Goal: Task Accomplishment & Management: Manage account settings

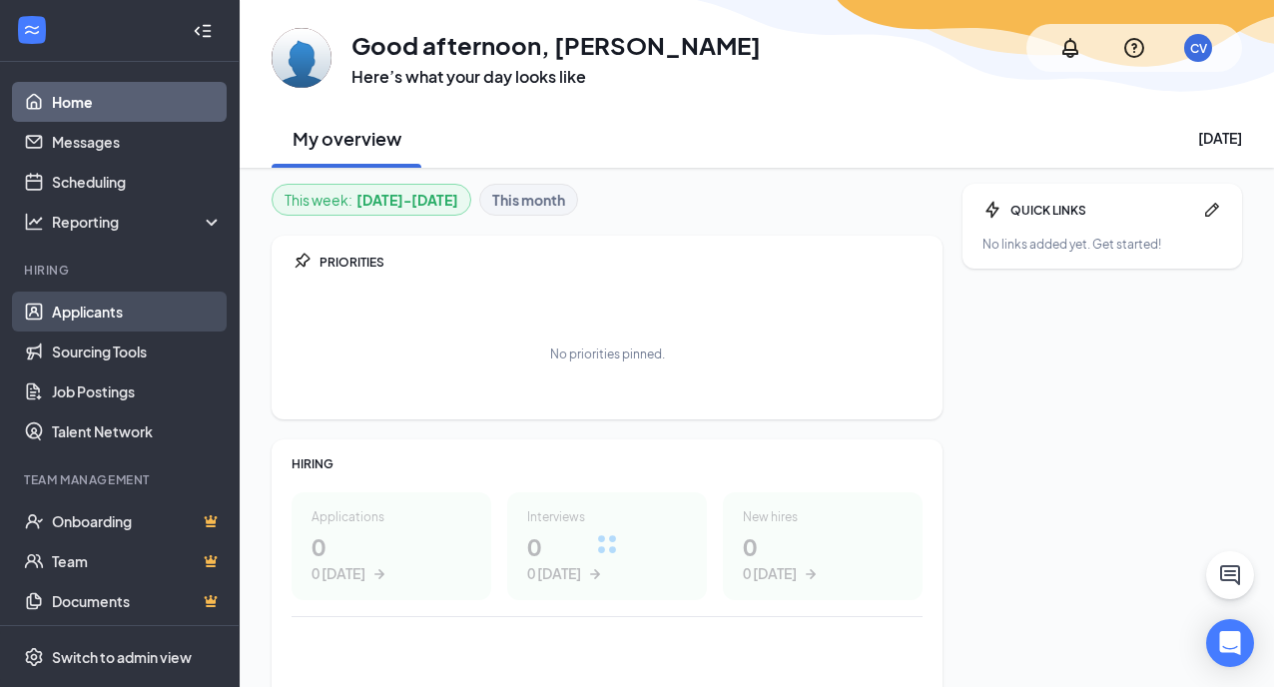
click at [91, 305] on link "Applicants" at bounding box center [137, 311] width 171 height 40
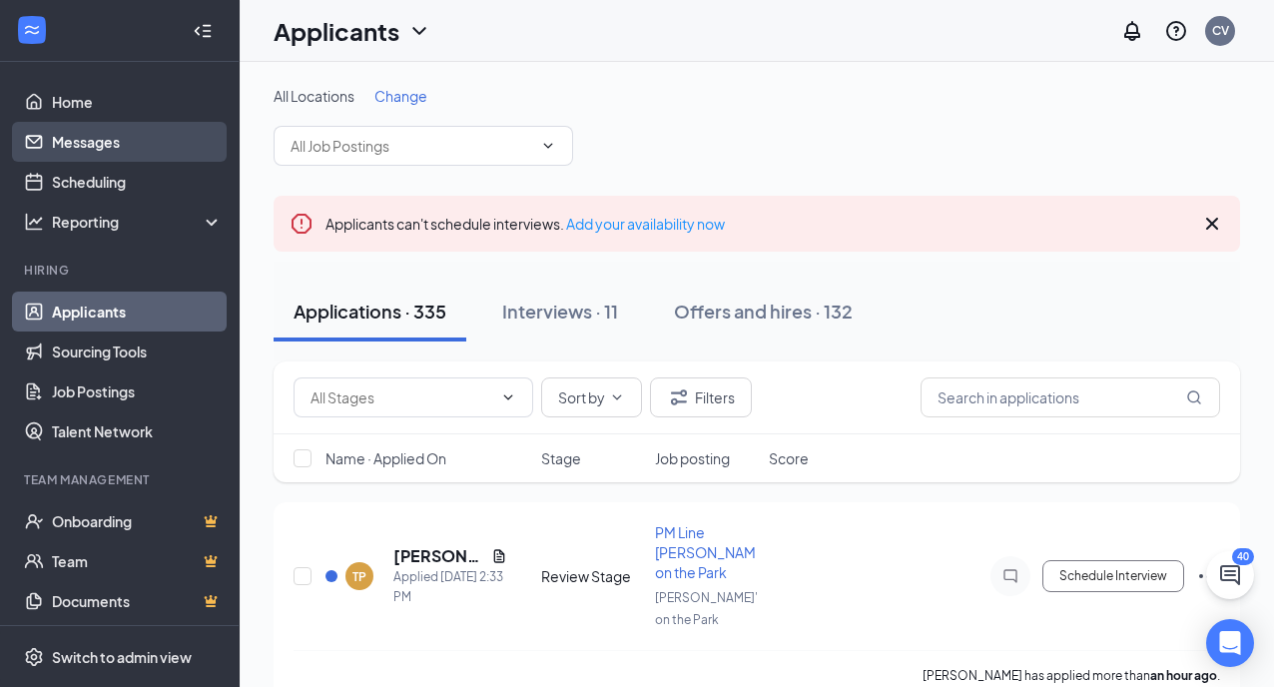
click at [89, 137] on link "Messages" at bounding box center [137, 142] width 171 height 40
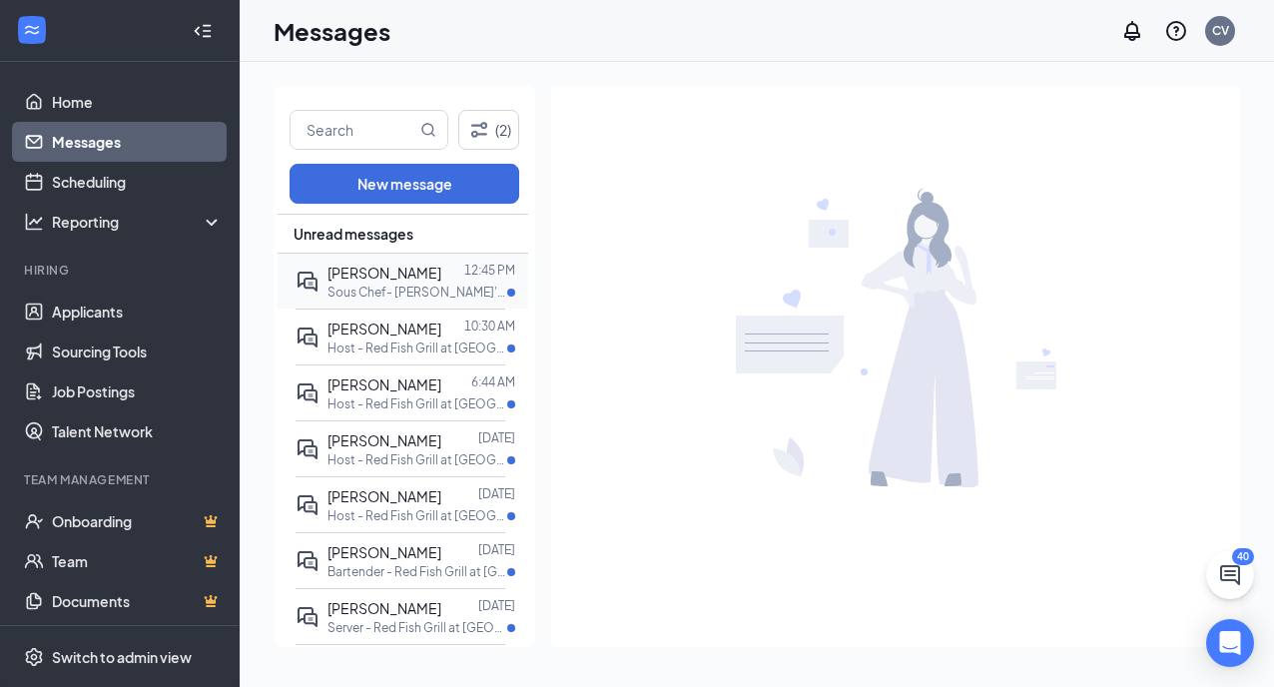
click at [413, 292] on p "Sous Chef- Ralph's on the Park at Ralph's on the Park" at bounding box center [417, 292] width 180 height 17
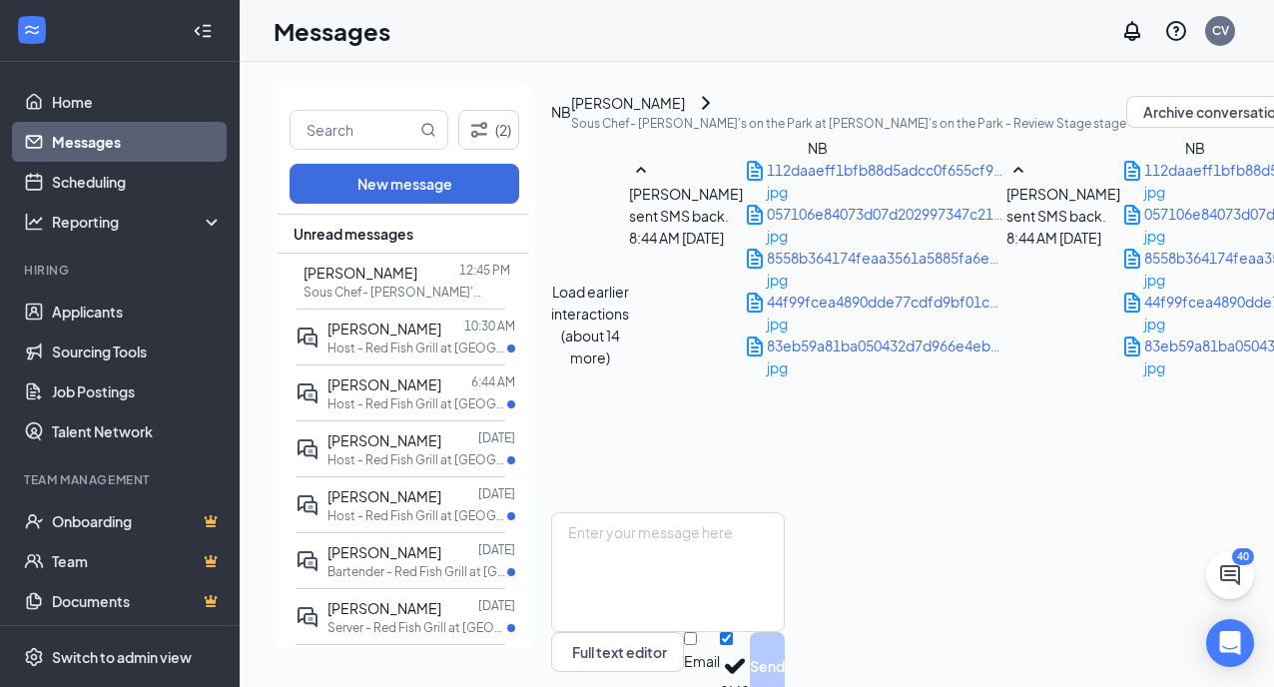
scroll to position [2998, 0]
click at [656, 512] on textarea at bounding box center [668, 572] width 234 height 120
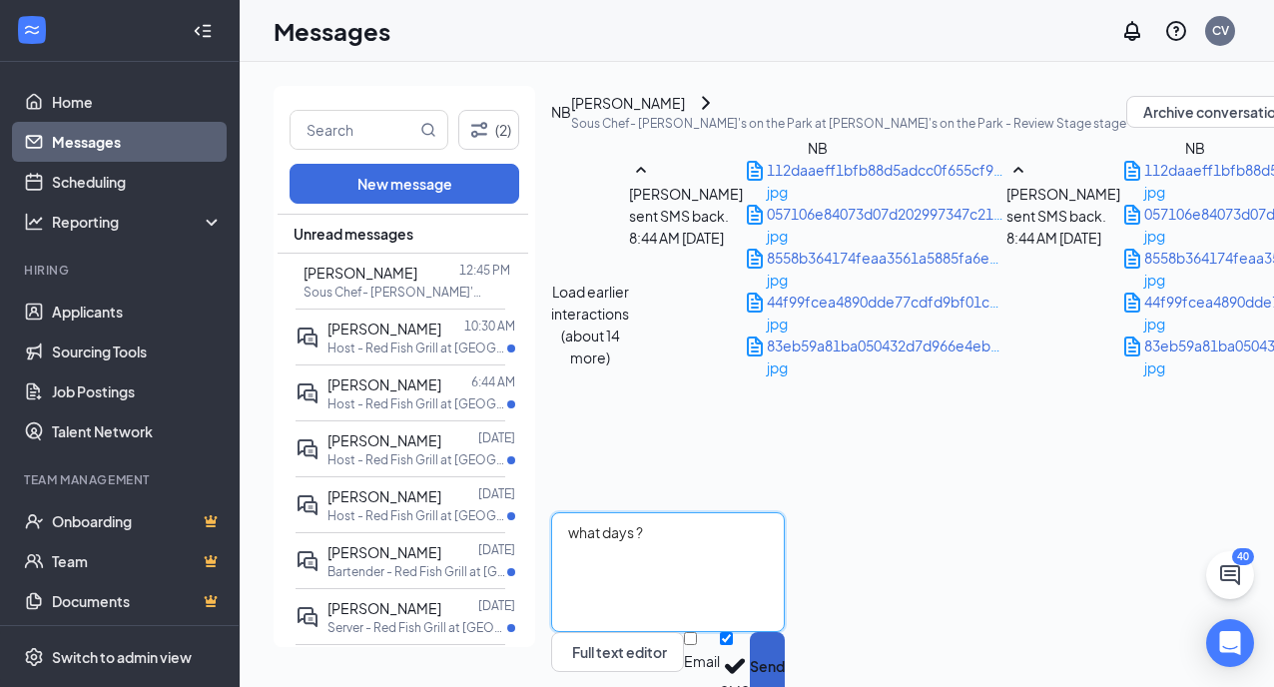
type textarea "what days ?"
click at [785, 632] on button "Send" at bounding box center [767, 666] width 35 height 69
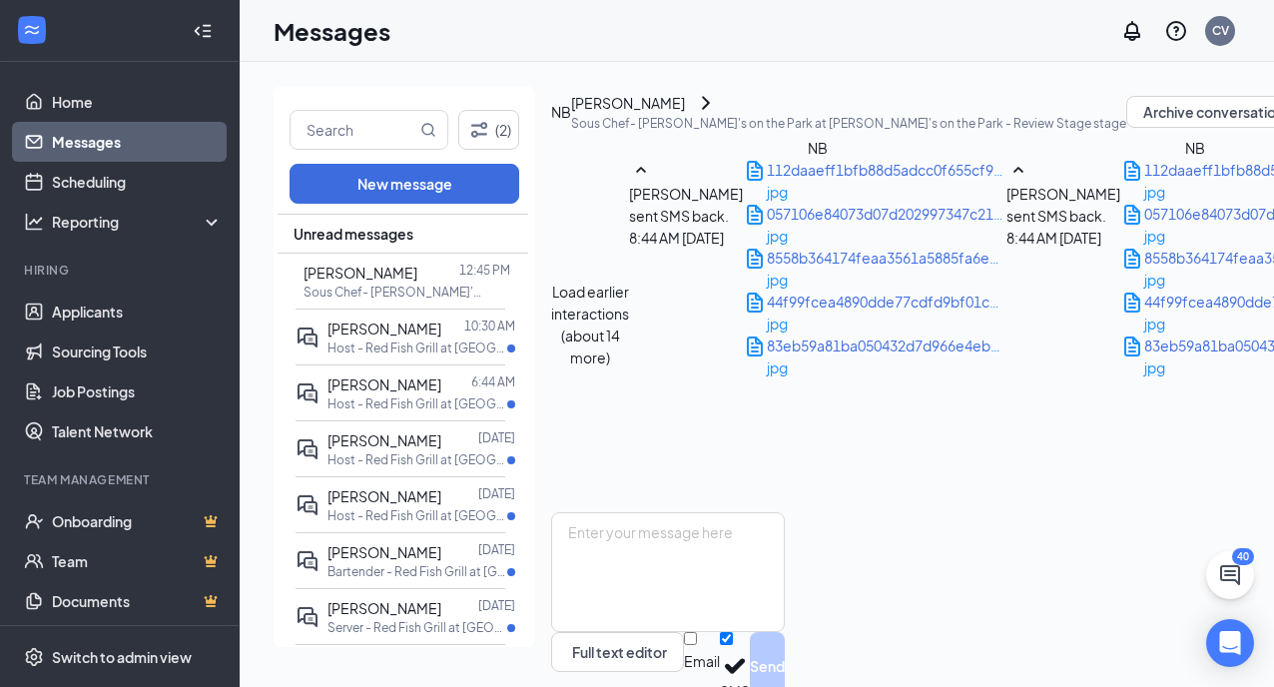
scroll to position [2902, 0]
click at [104, 305] on link "Applicants" at bounding box center [137, 311] width 171 height 40
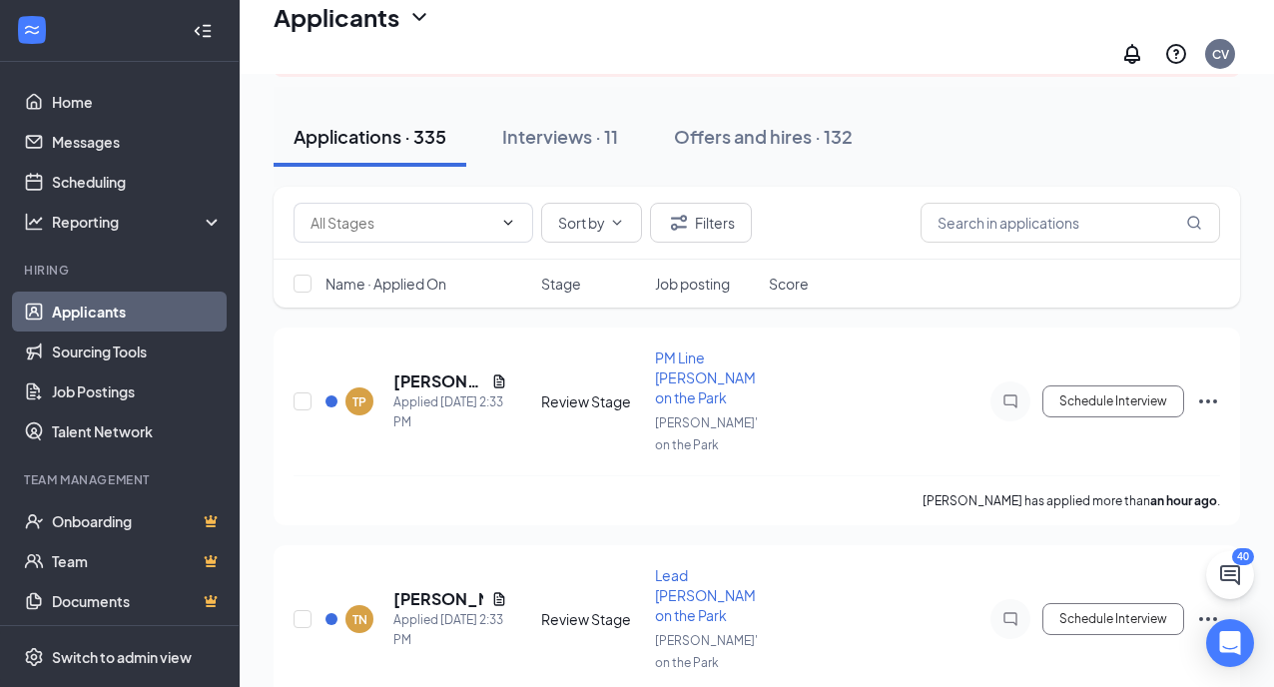
scroll to position [193, 0]
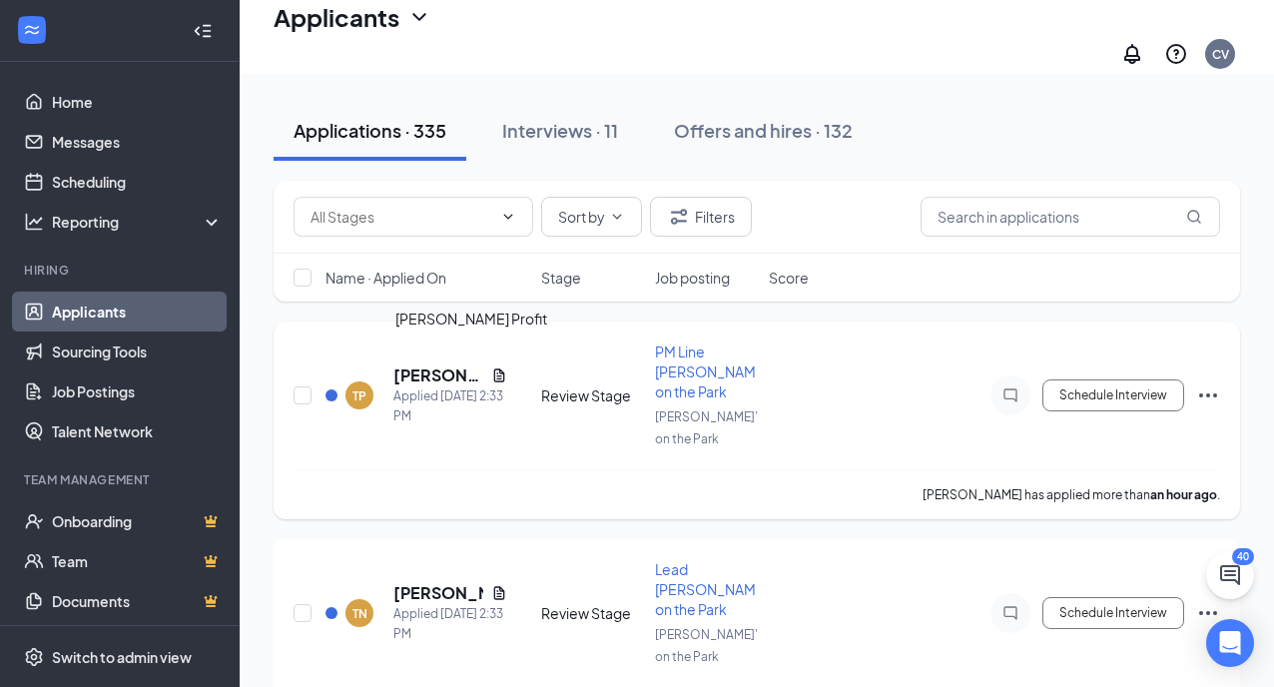
click at [426, 369] on h5 "Tiffany Profit" at bounding box center [438, 375] width 90 height 22
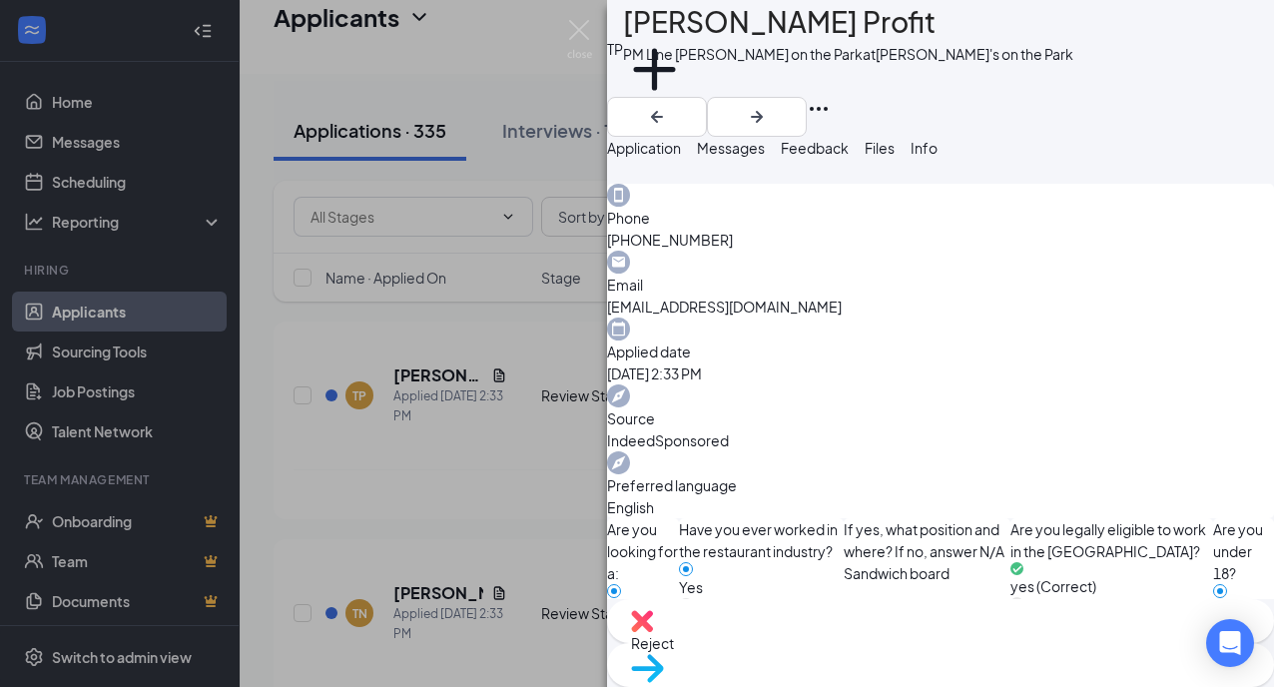
scroll to position [598, 0]
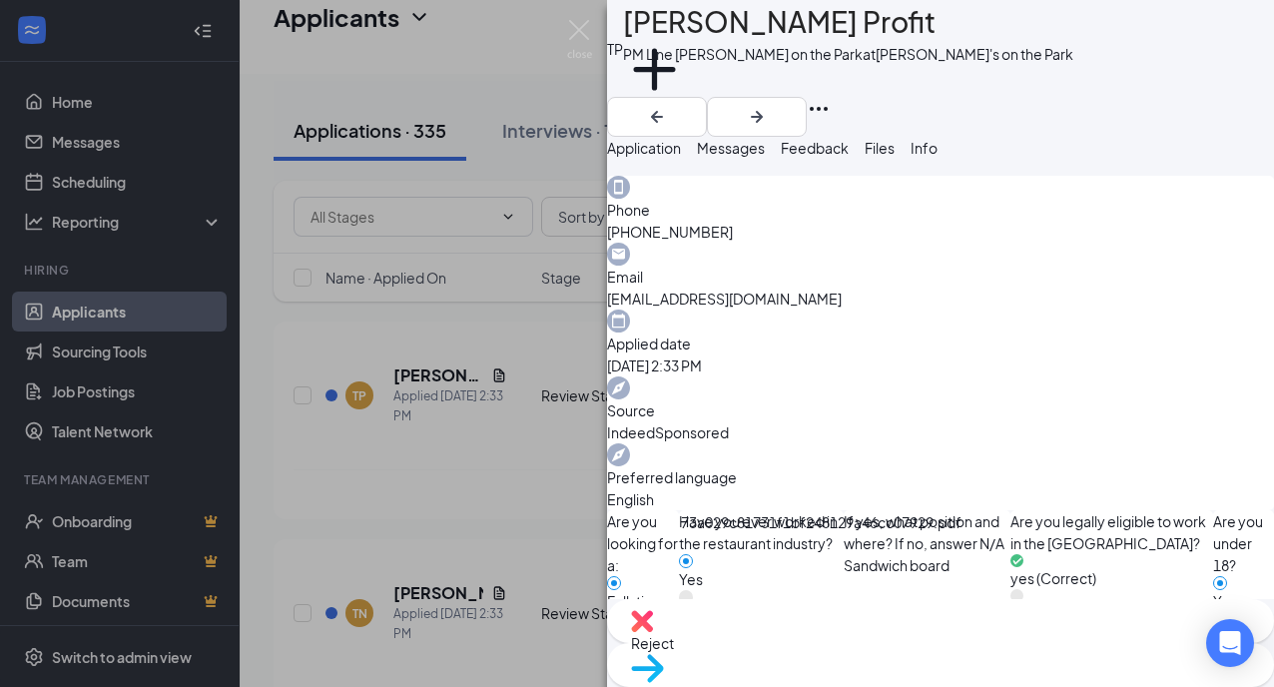
click at [674, 643] on span "Reject" at bounding box center [652, 643] width 43 height 18
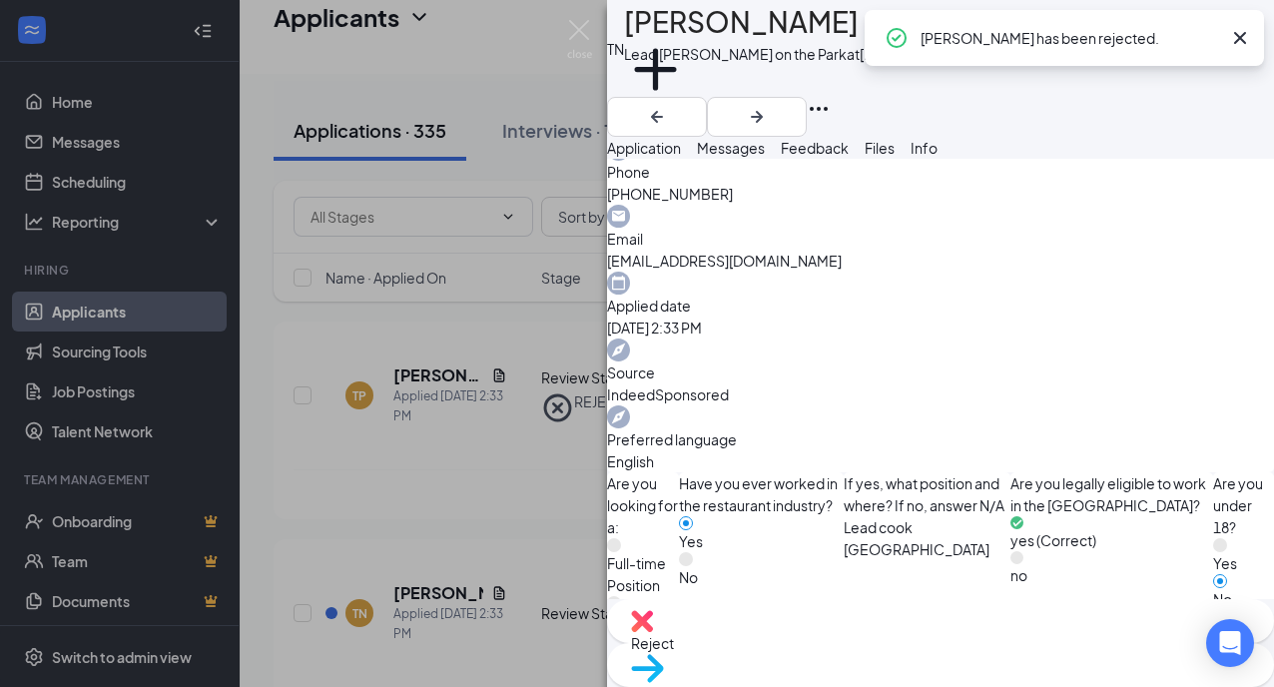
scroll to position [598, 0]
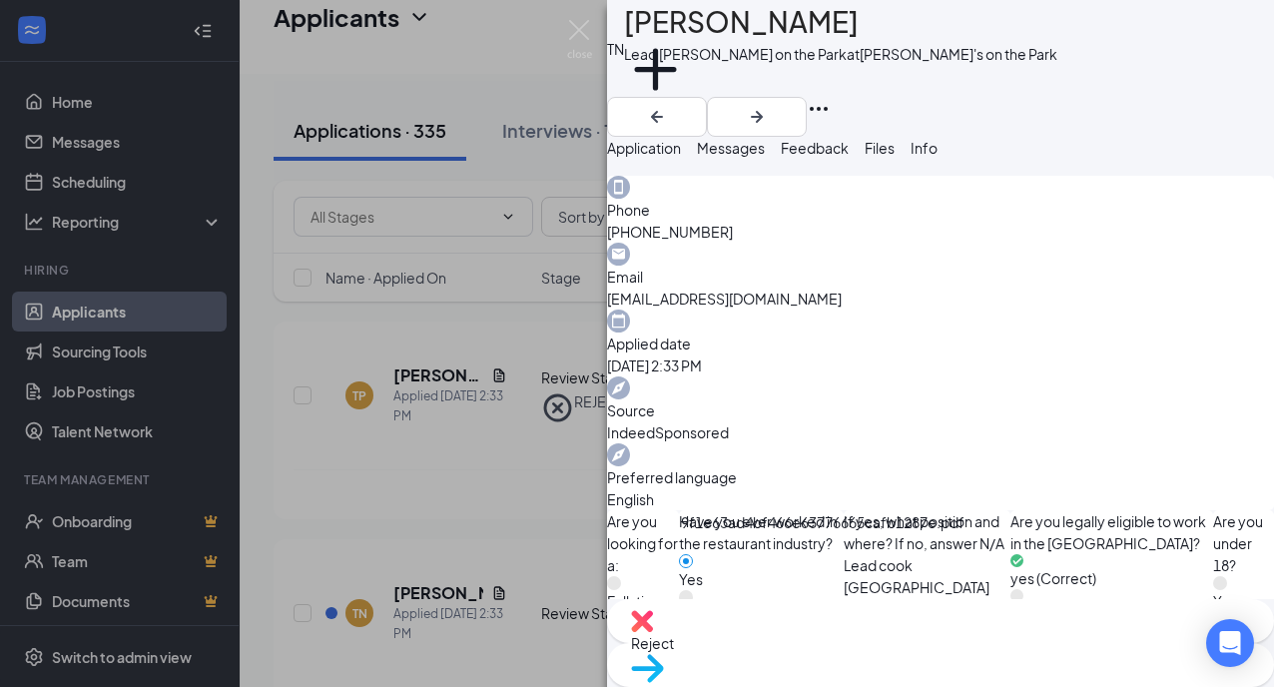
click at [674, 652] on span "Reject" at bounding box center [652, 643] width 43 height 18
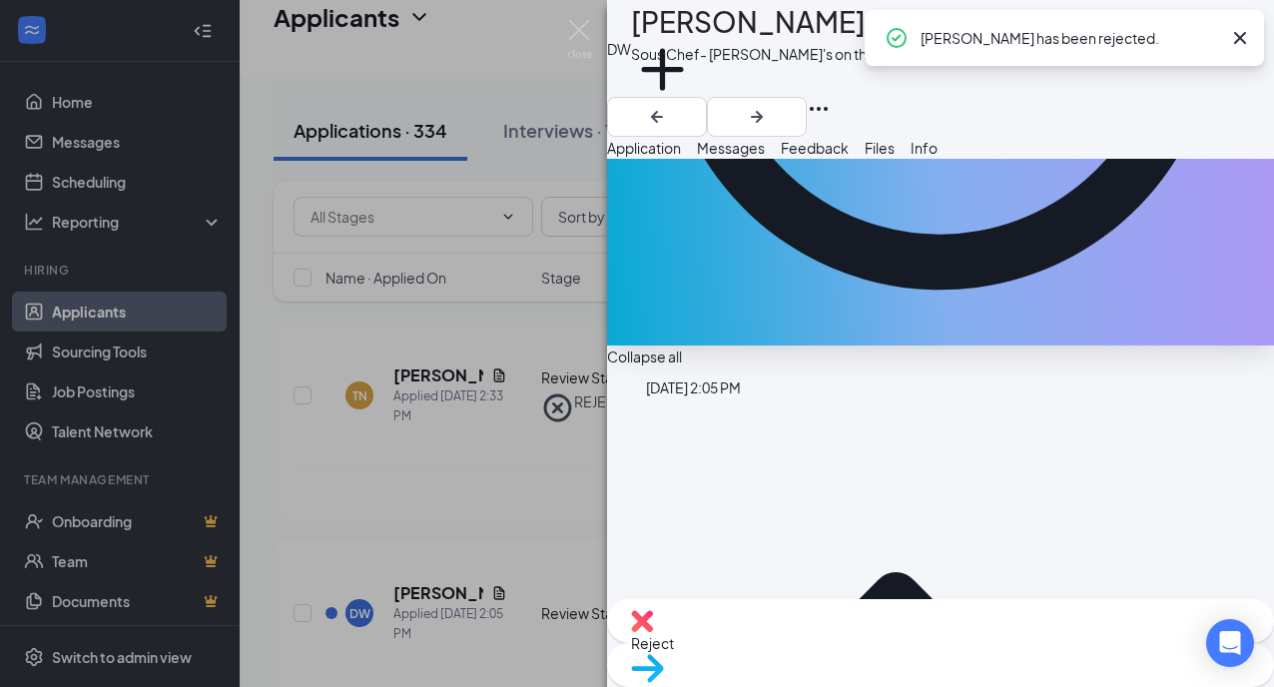
scroll to position [527, 0]
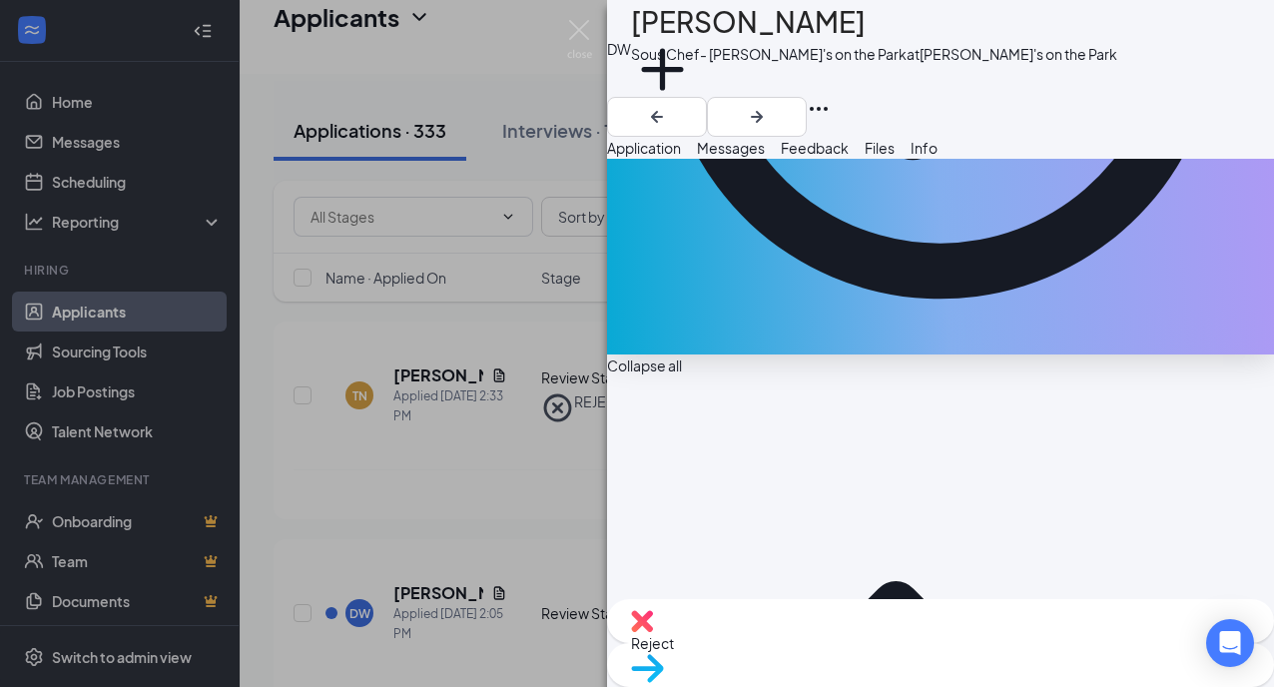
click at [822, 643] on div "Reject" at bounding box center [940, 621] width 667 height 44
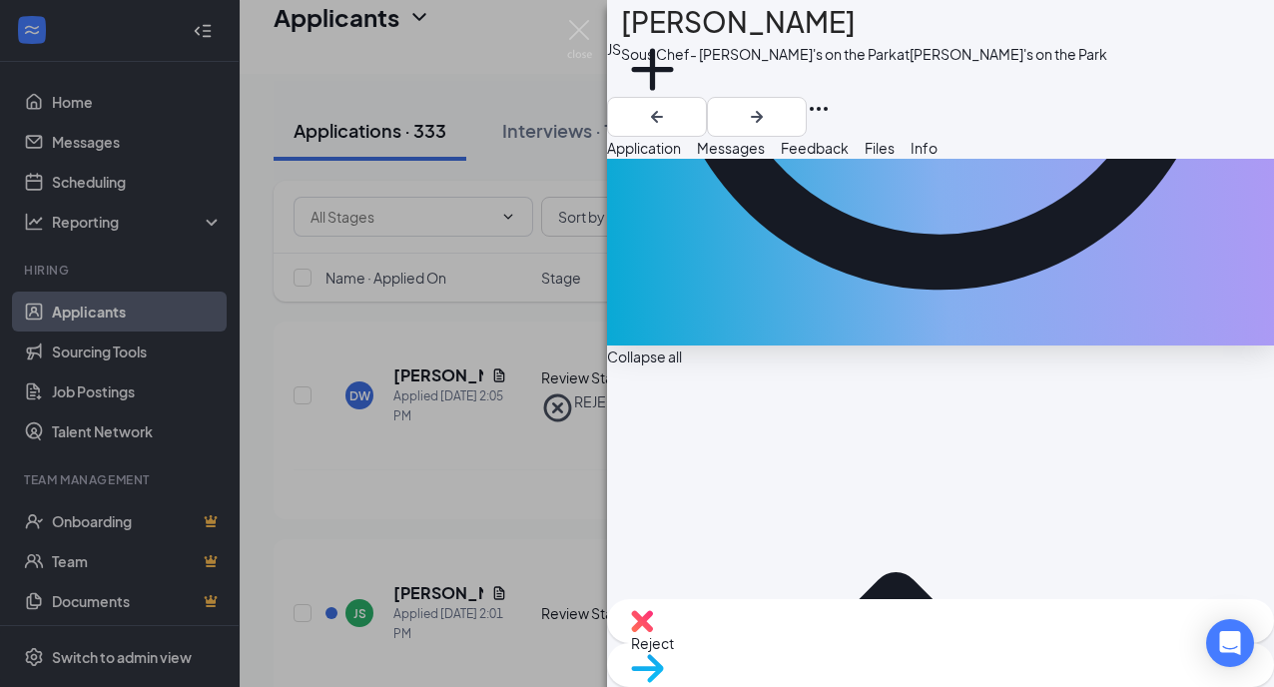
scroll to position [527, 0]
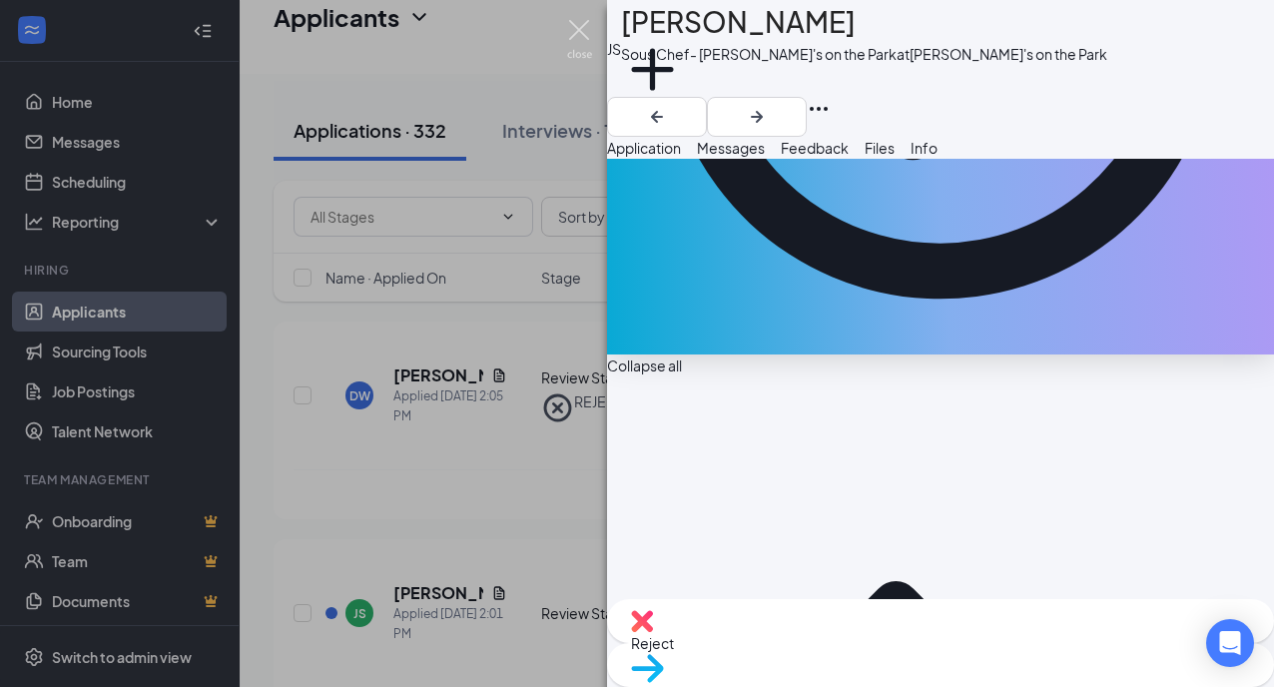
click at [570, 36] on img at bounding box center [579, 39] width 25 height 39
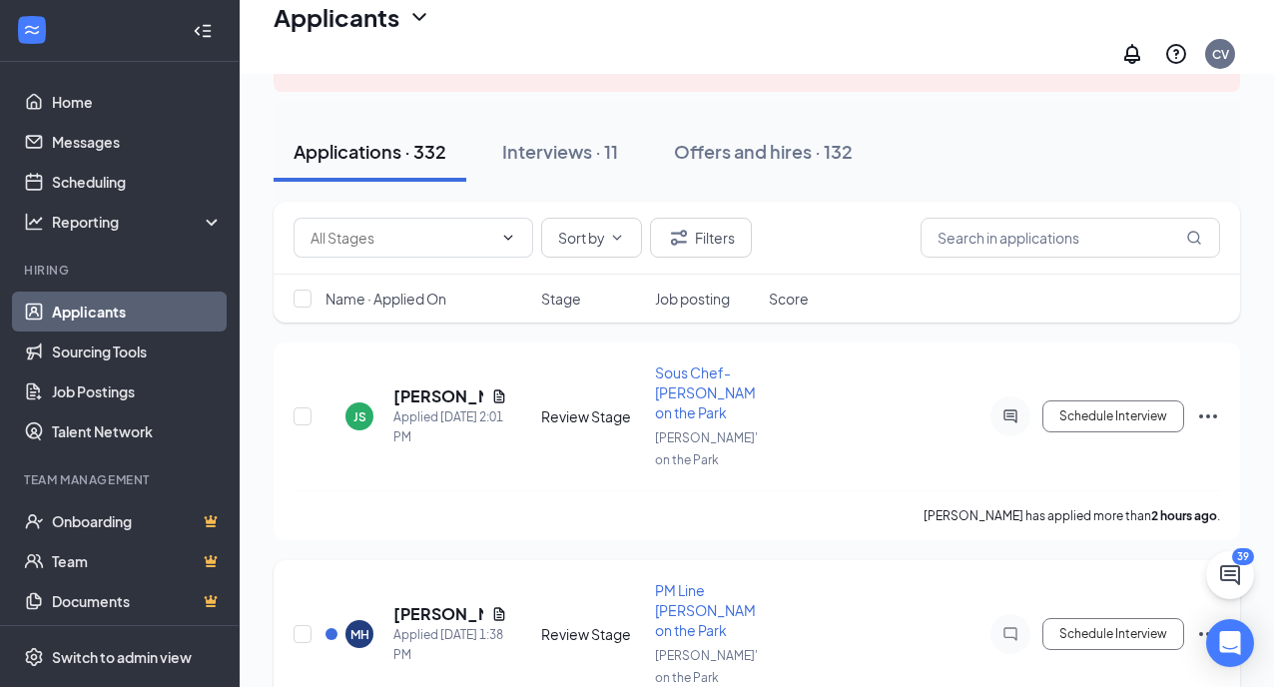
scroll to position [246, 0]
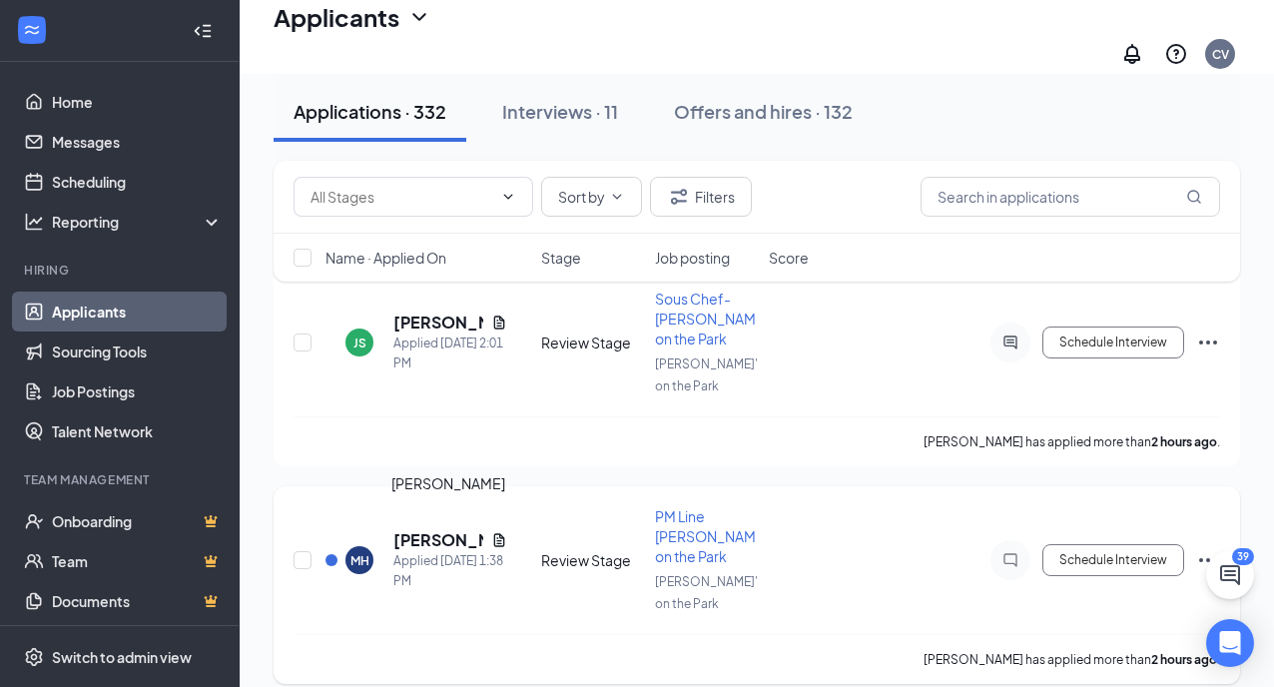
click at [416, 529] on h5 "Martrell Henry" at bounding box center [438, 540] width 90 height 22
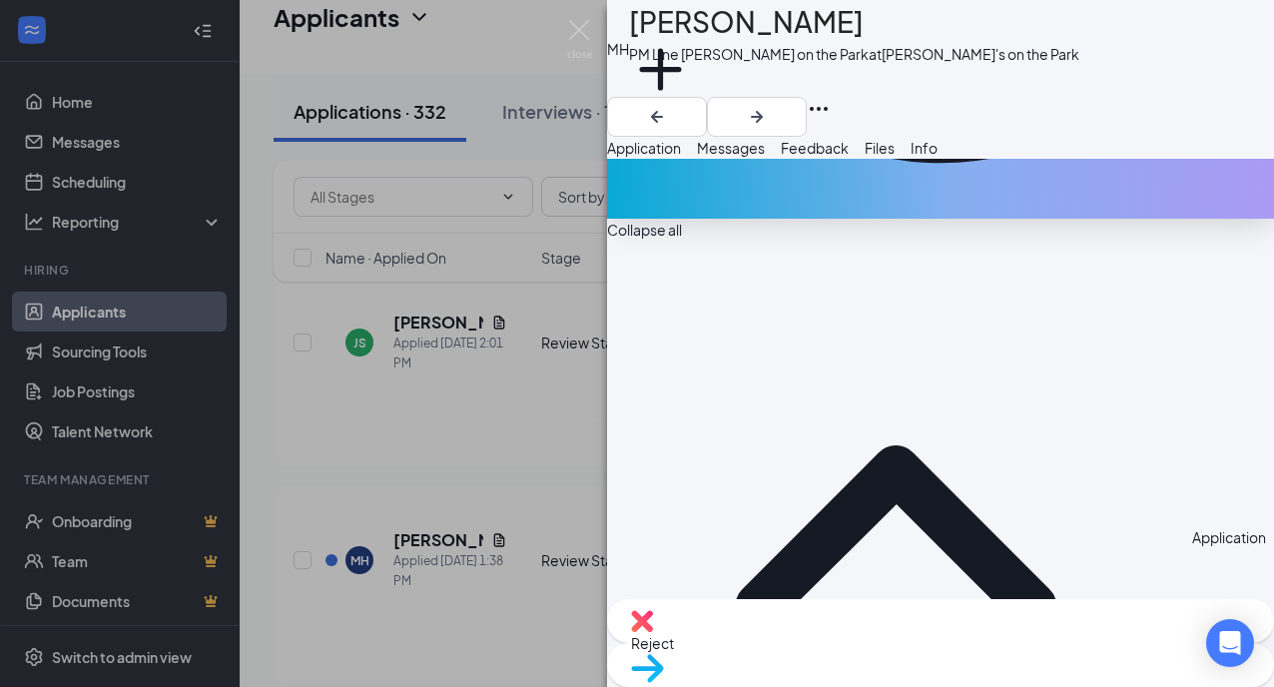
scroll to position [654, 0]
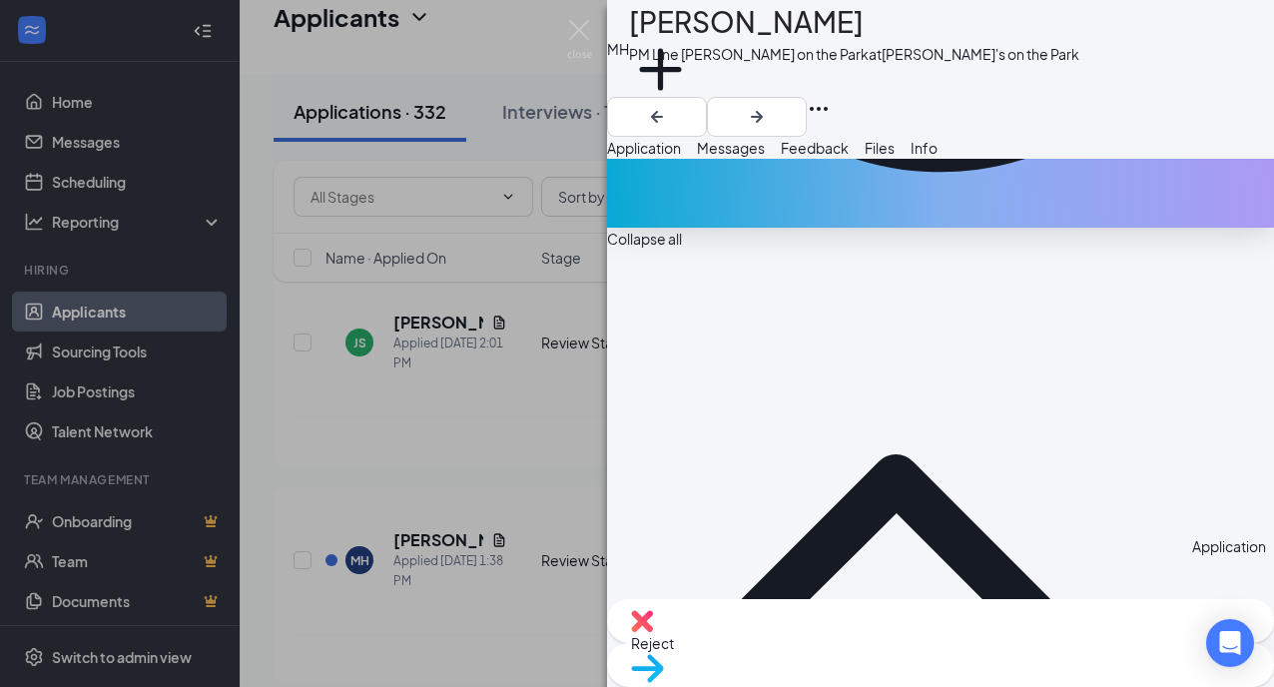
click at [843, 643] on div "Reject" at bounding box center [940, 621] width 667 height 44
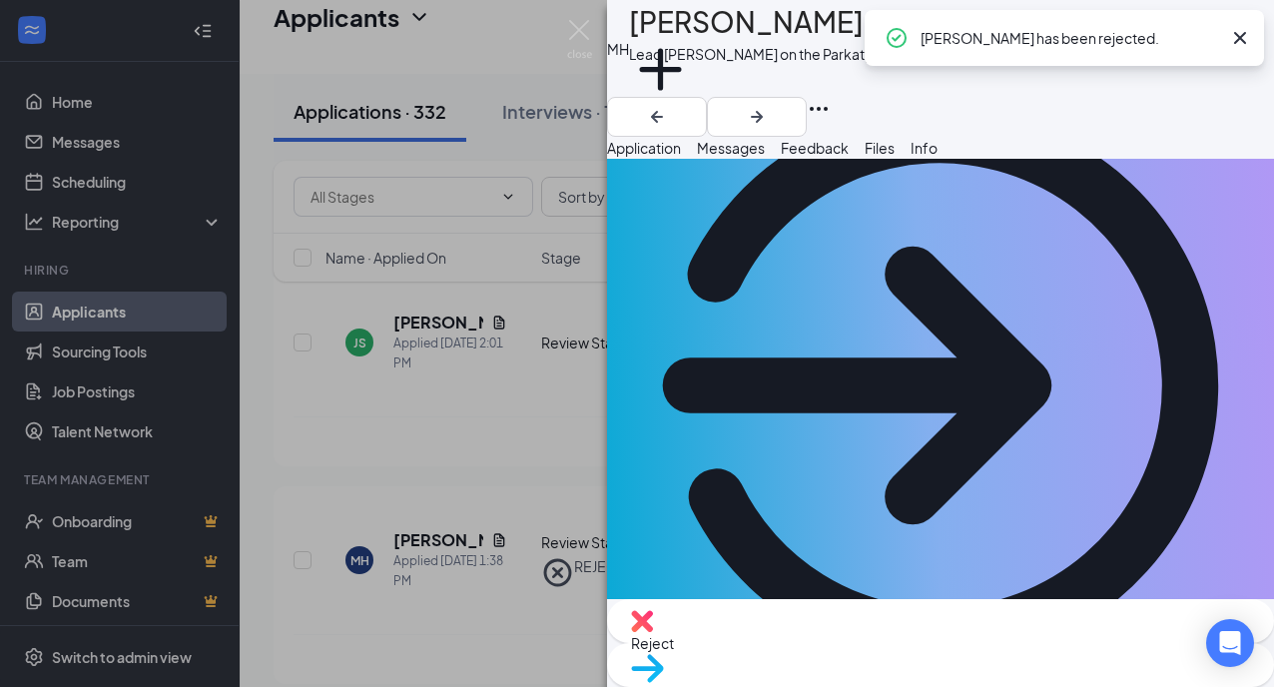
scroll to position [238, 0]
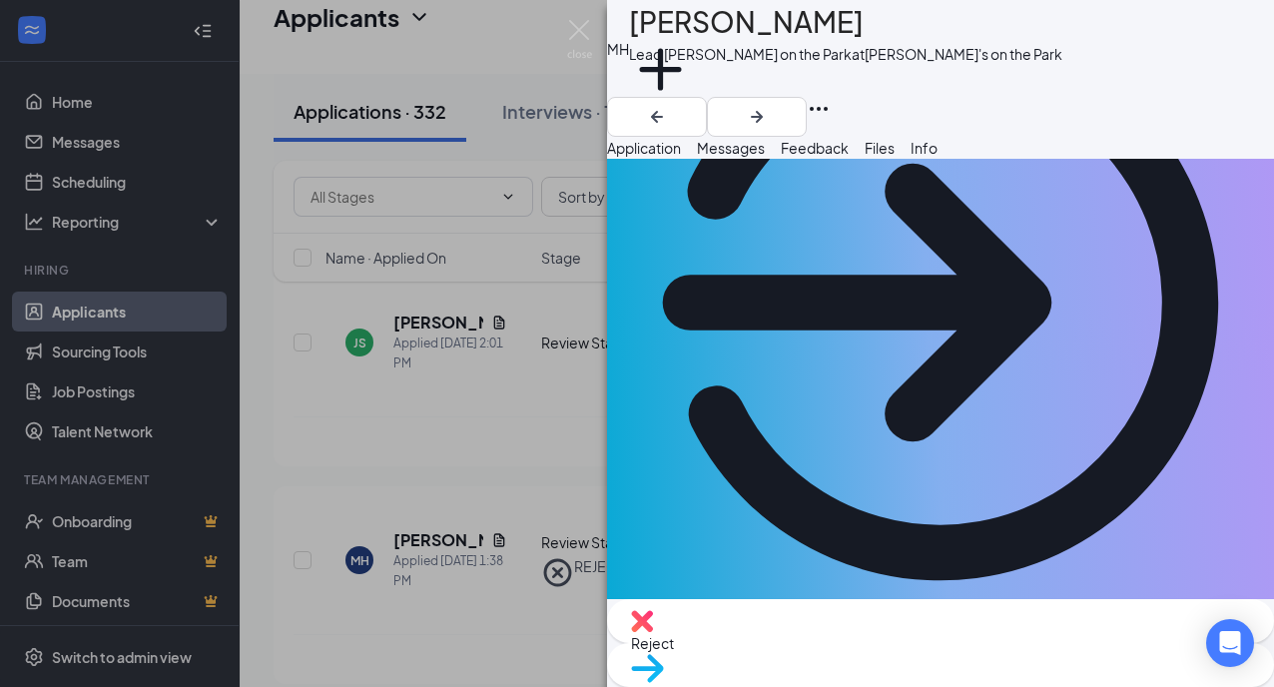
click at [674, 652] on span "Reject" at bounding box center [652, 643] width 43 height 18
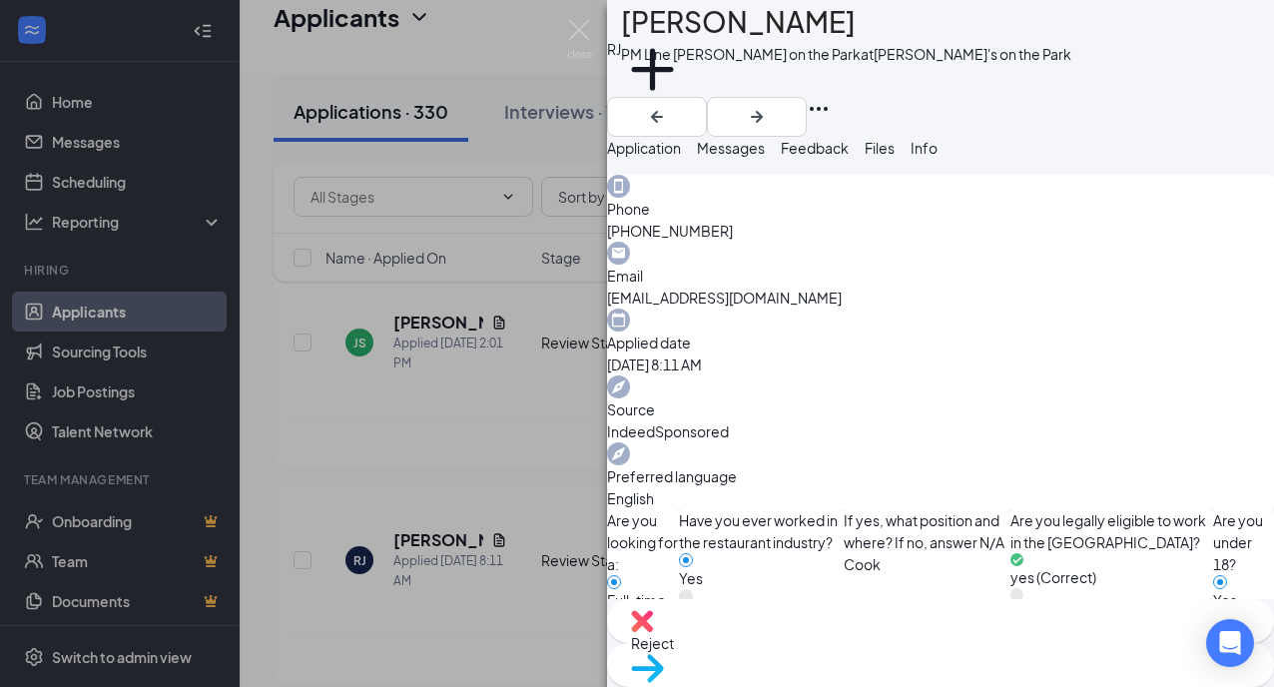
scroll to position [598, 0]
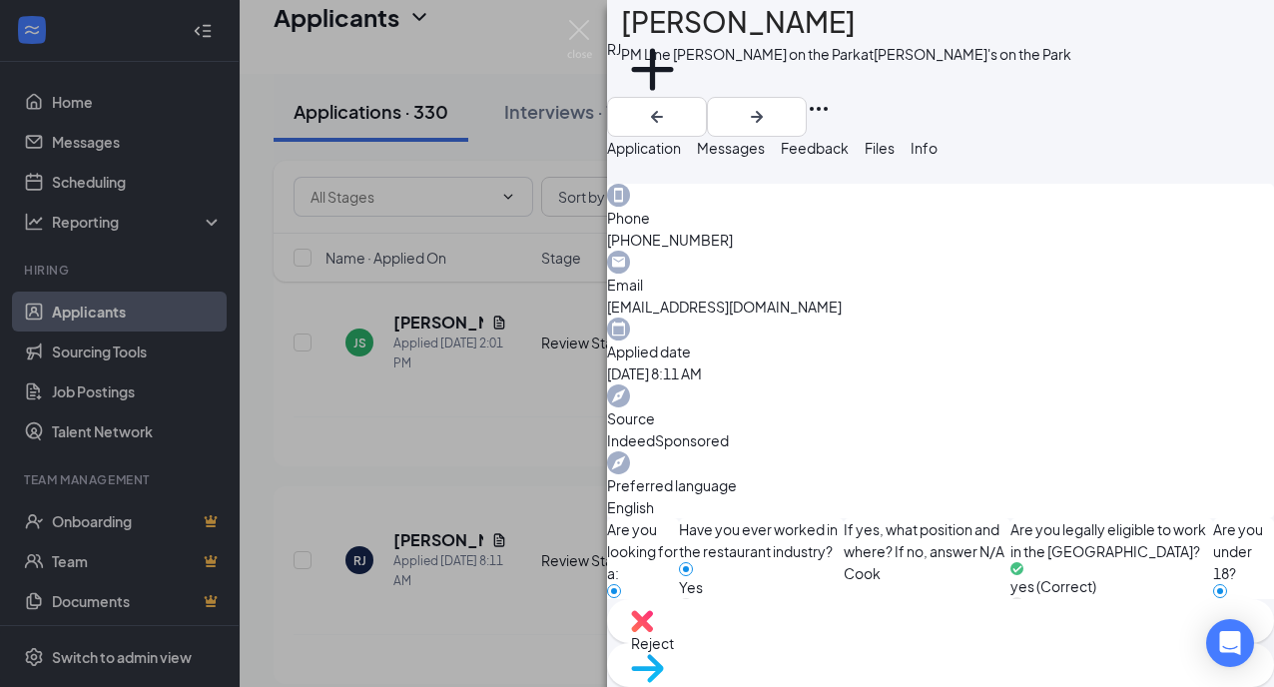
click at [674, 644] on span "Reject" at bounding box center [652, 643] width 43 height 18
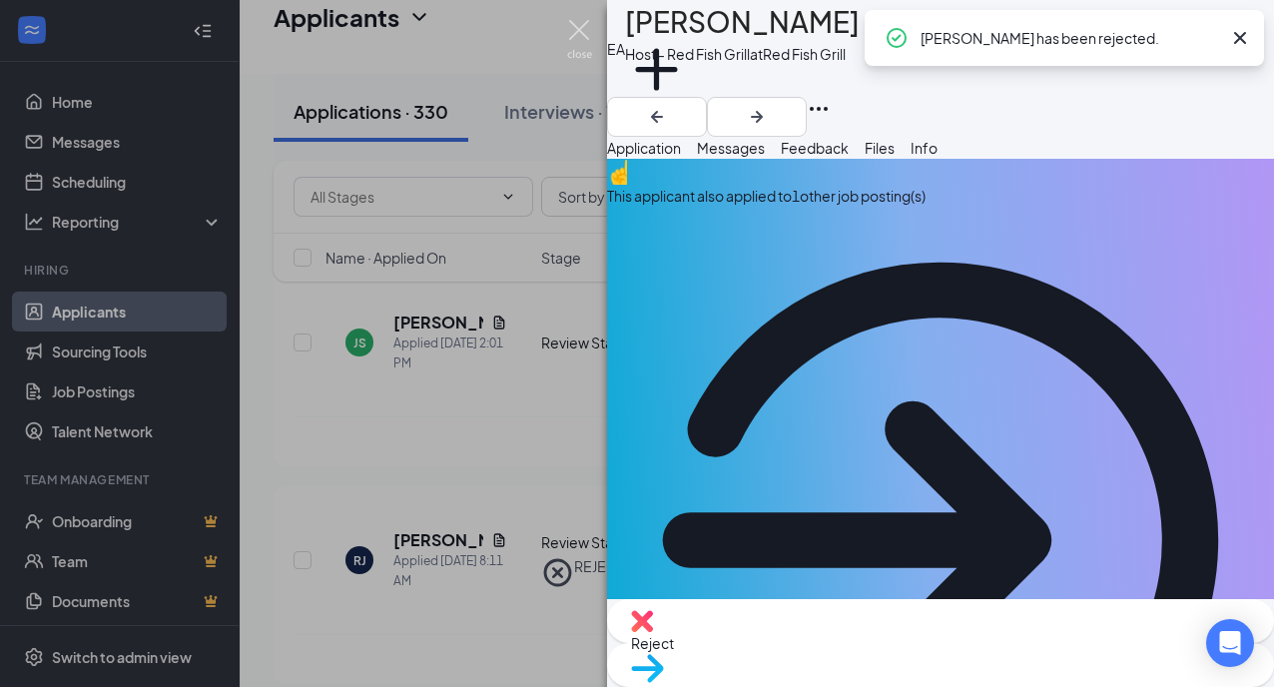
click at [578, 28] on img at bounding box center [579, 39] width 25 height 39
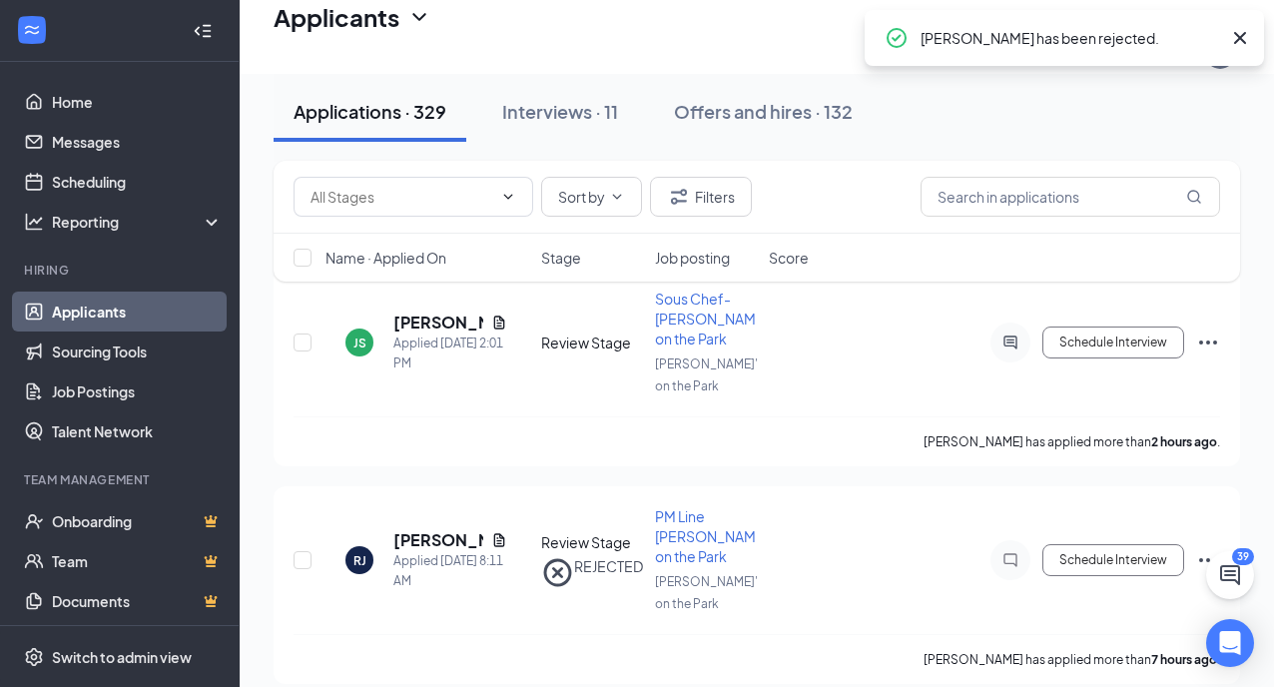
click at [1239, 39] on icon "Cross" at bounding box center [1240, 38] width 12 height 12
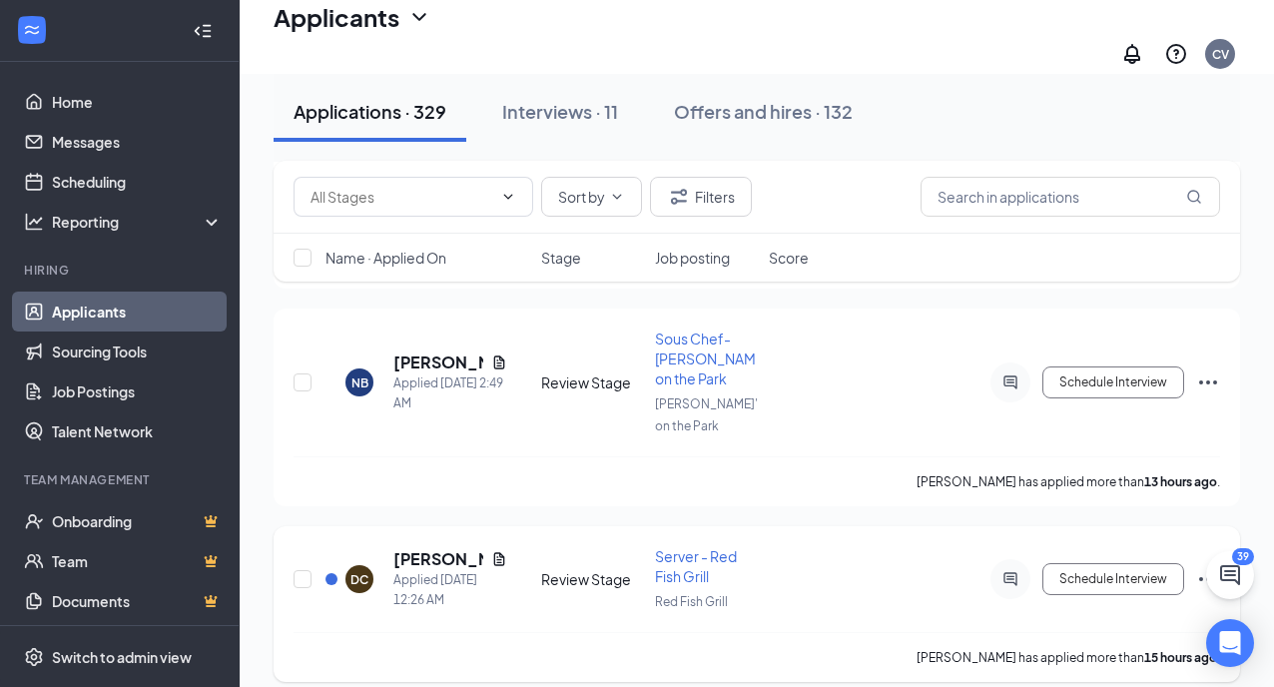
scroll to position [815, 0]
click at [92, 139] on link "Messages" at bounding box center [137, 142] width 171 height 40
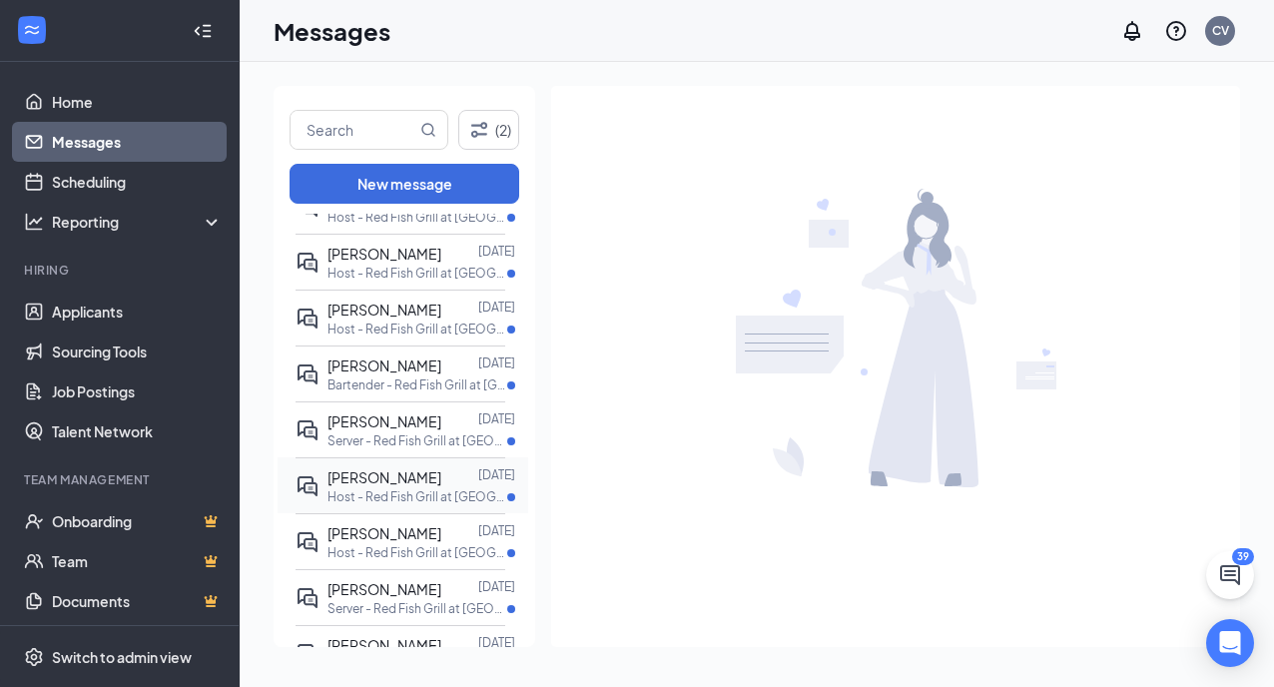
scroll to position [159, 0]
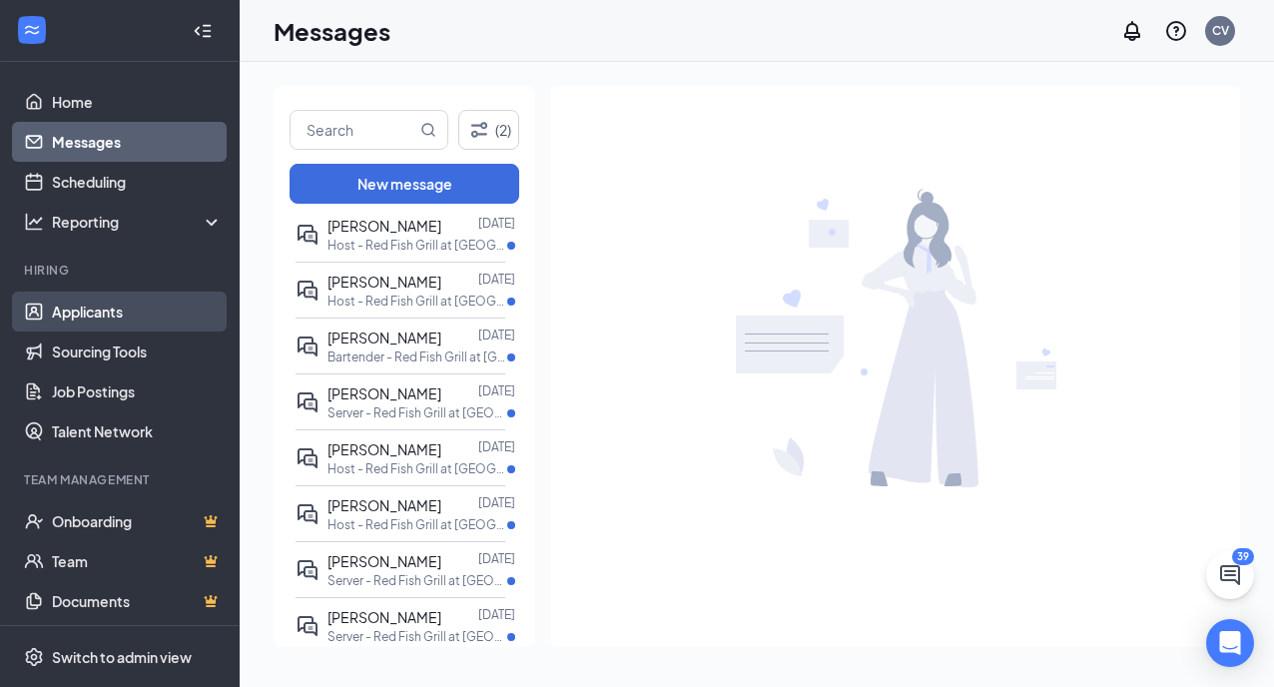
click at [75, 327] on link "Applicants" at bounding box center [137, 311] width 171 height 40
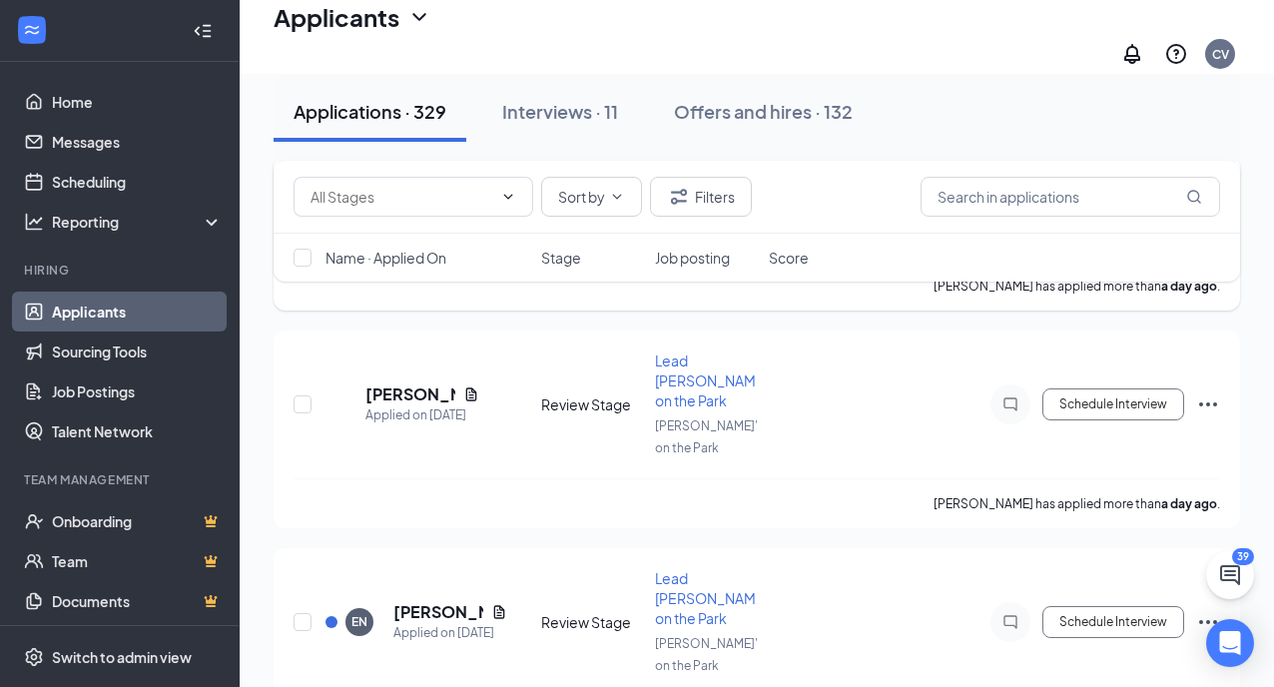
scroll to position [3527, 0]
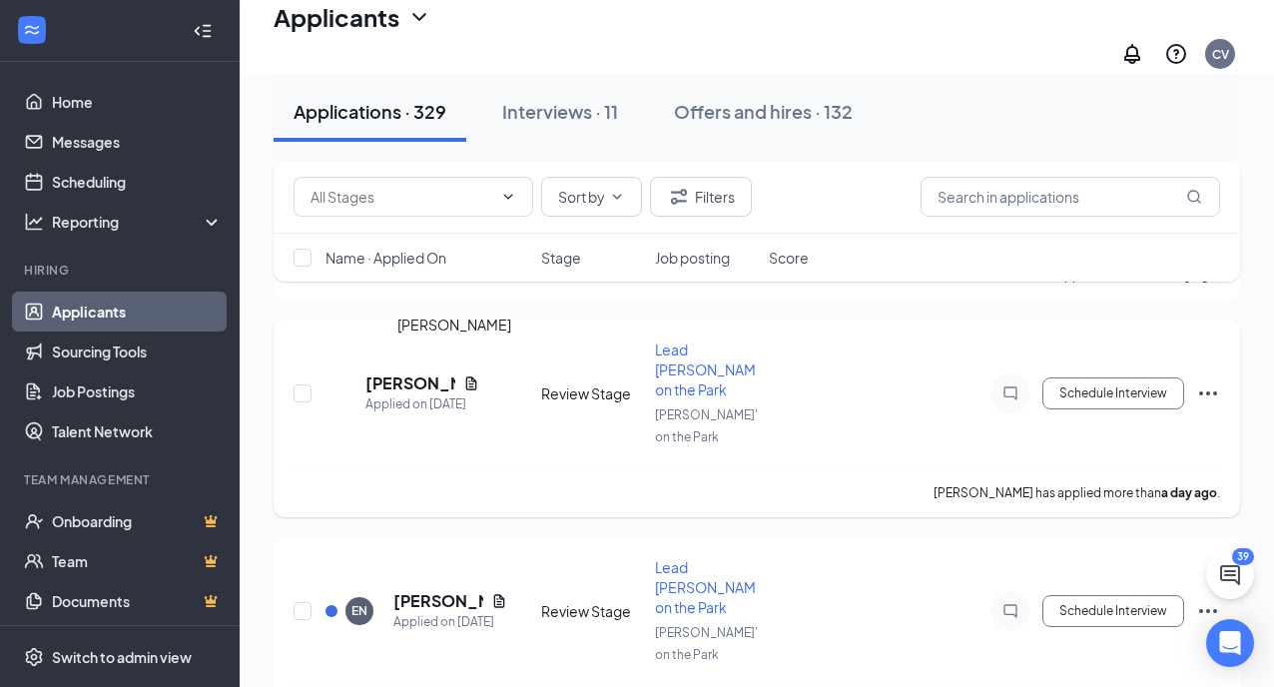
click at [444, 372] on h5 "Clarence IV" at bounding box center [410, 383] width 90 height 22
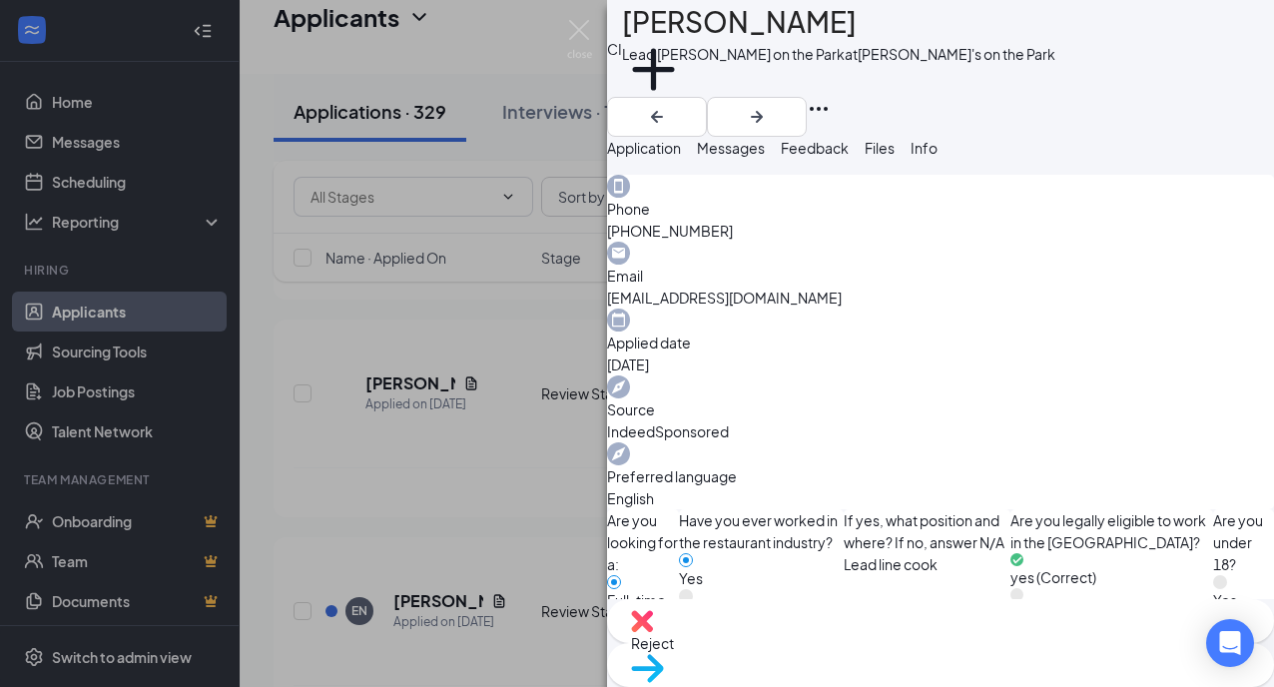
scroll to position [598, 0]
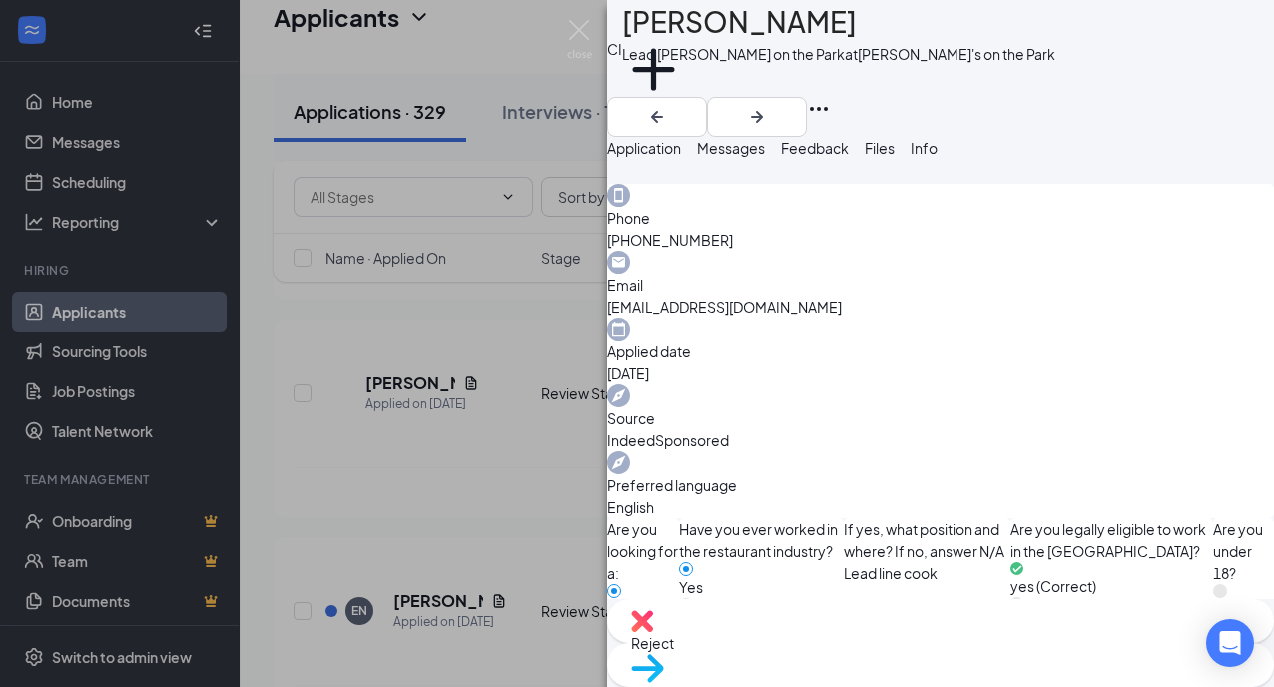
click at [674, 643] on span "Reject" at bounding box center [652, 643] width 43 height 18
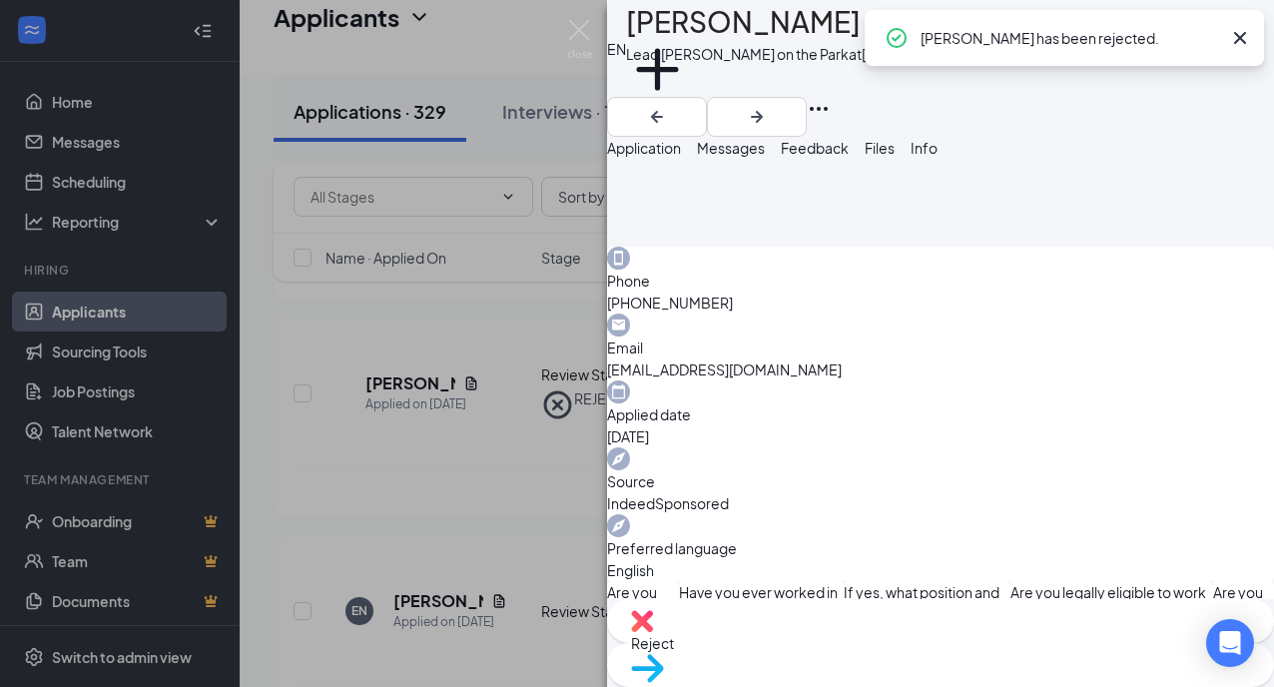
scroll to position [598, 0]
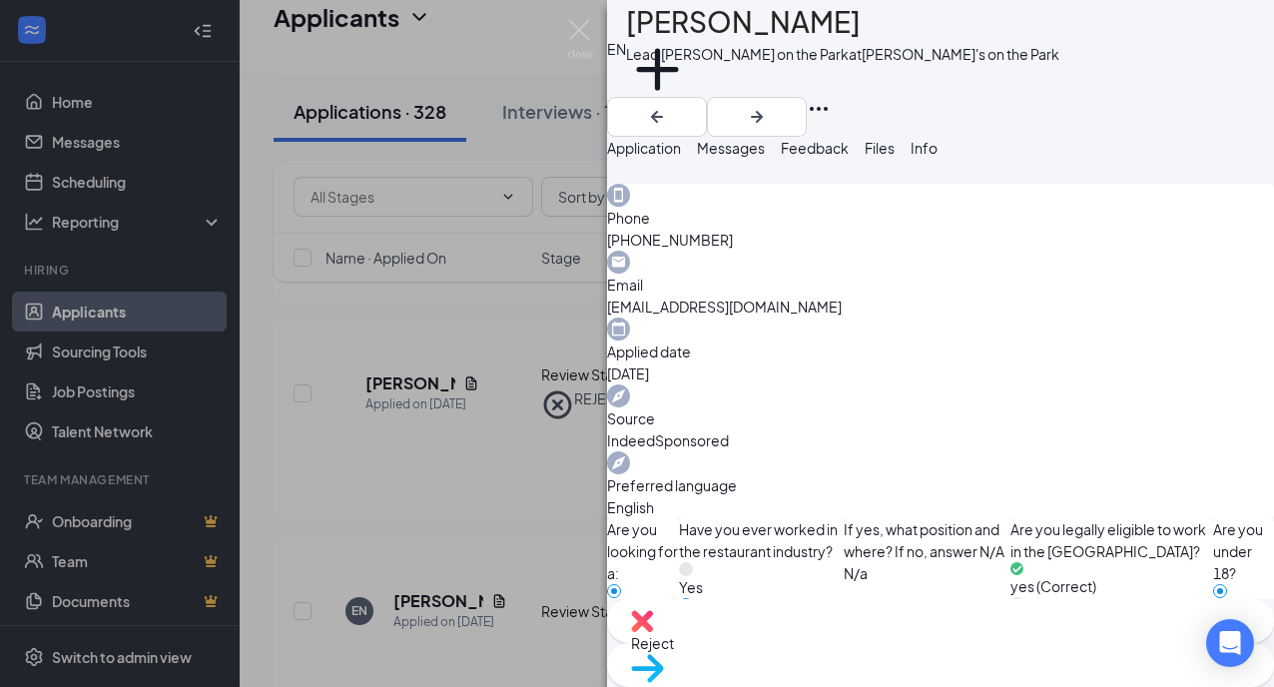
click at [674, 643] on span "Reject" at bounding box center [652, 643] width 43 height 18
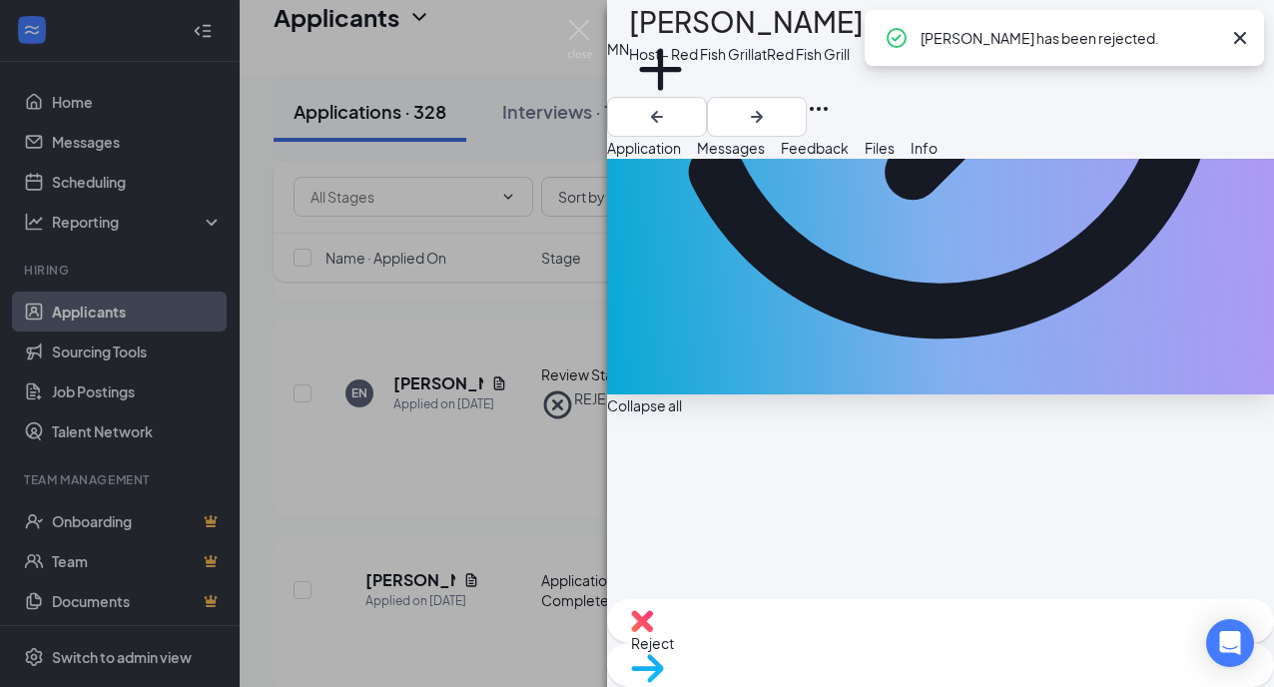
scroll to position [478, 0]
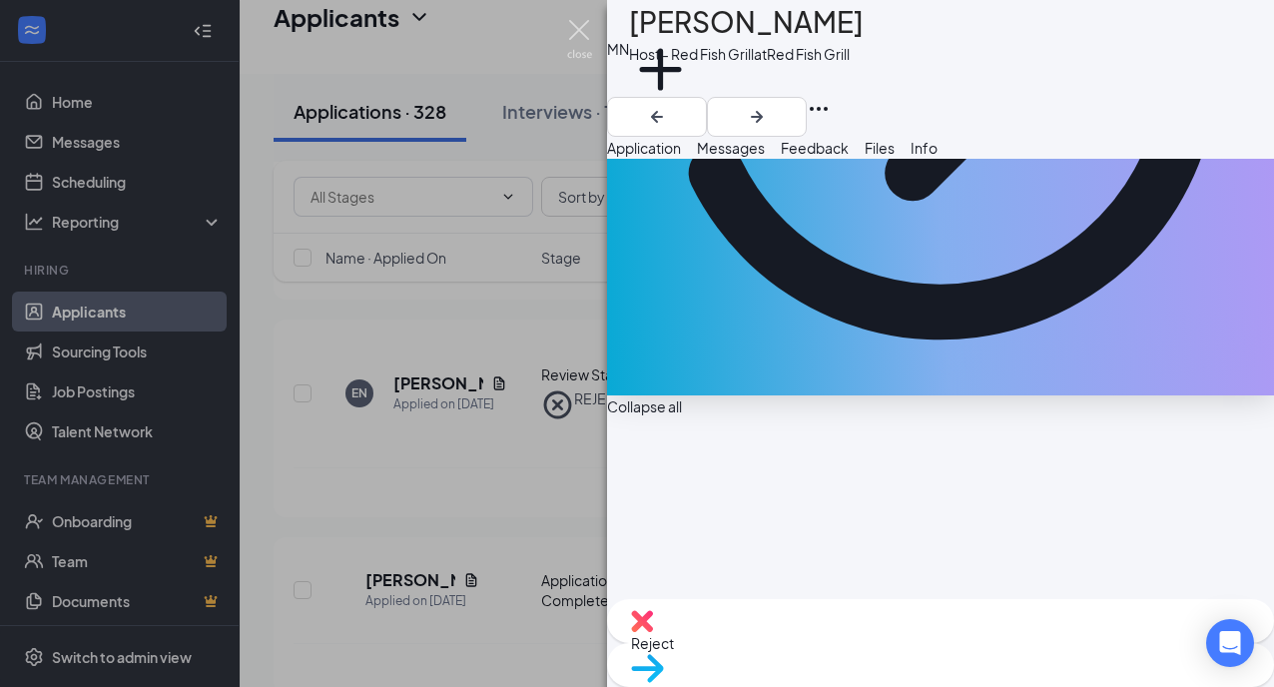
click at [585, 32] on img at bounding box center [579, 39] width 25 height 39
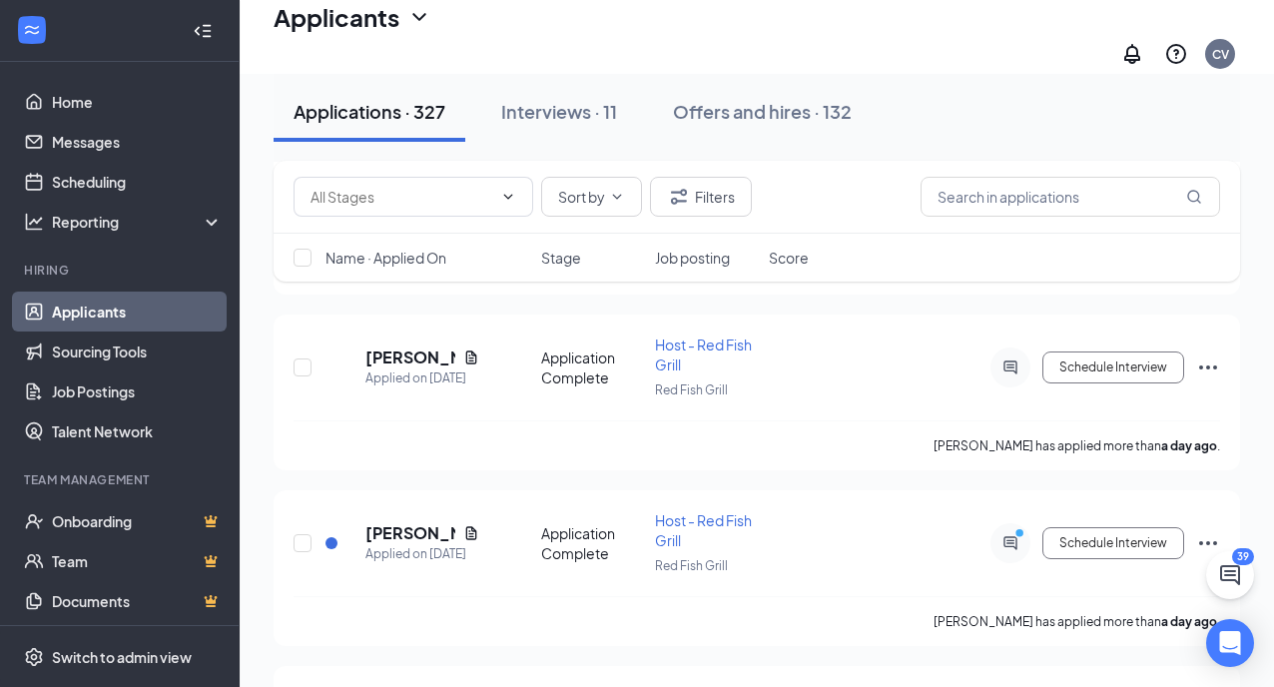
scroll to position [3423, 0]
